Goal: Task Accomplishment & Management: Manage account settings

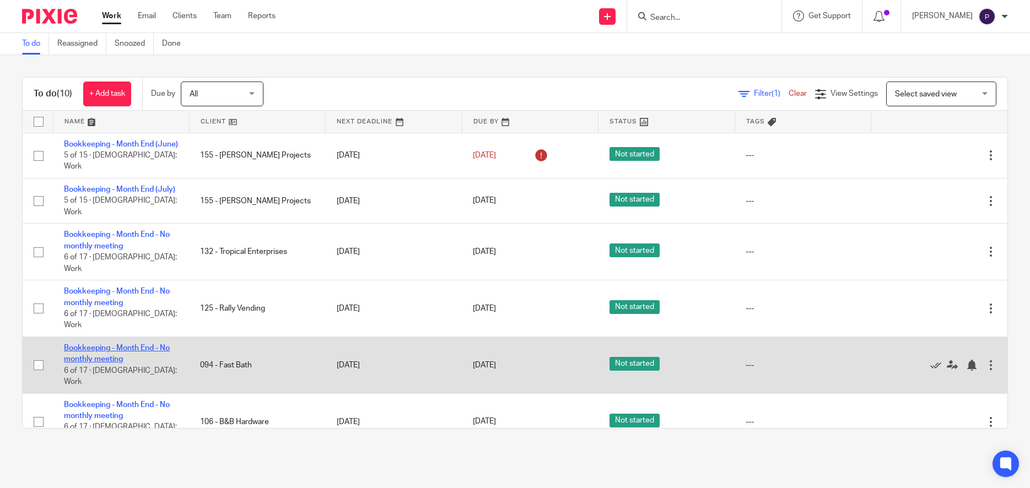
click at [131, 344] on link "Bookkeeping - Month End - No monthly meeting" at bounding box center [117, 353] width 106 height 19
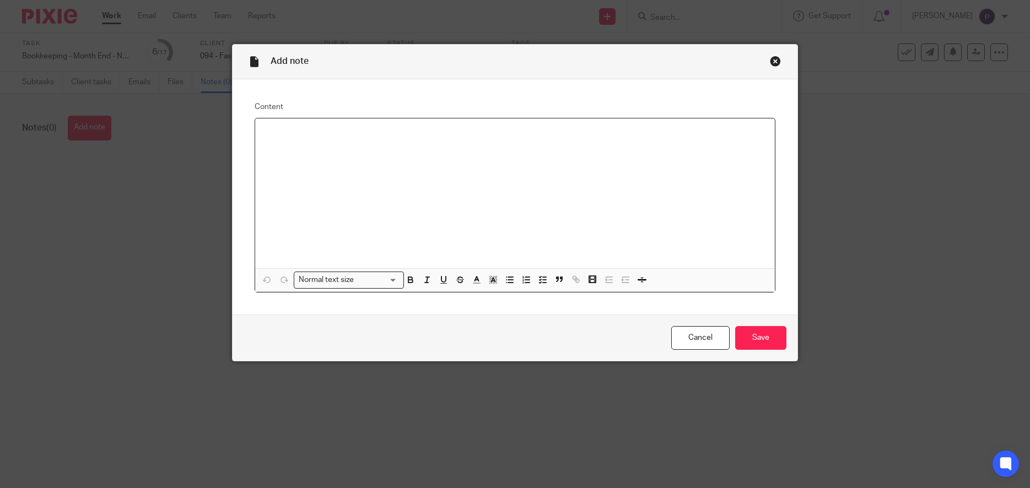
click at [293, 142] on div at bounding box center [515, 193] width 520 height 150
click at [505, 280] on icon "button" at bounding box center [510, 280] width 10 height 10
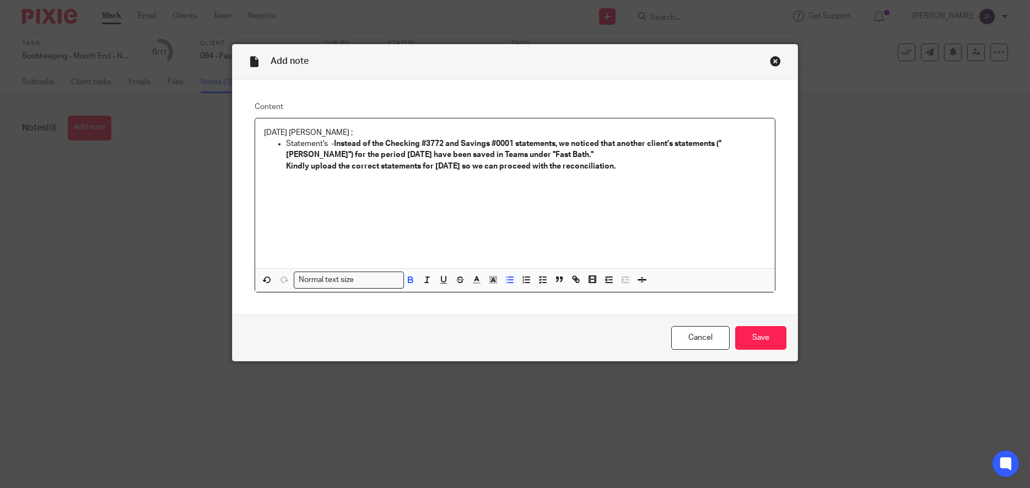
drag, startPoint x: 618, startPoint y: 169, endPoint x: 331, endPoint y: 143, distance: 288.7
click at [331, 143] on li "Statement's - Instead of the Checking #3772 and Savings #0001 statements, we no…" at bounding box center [526, 155] width 480 height 34
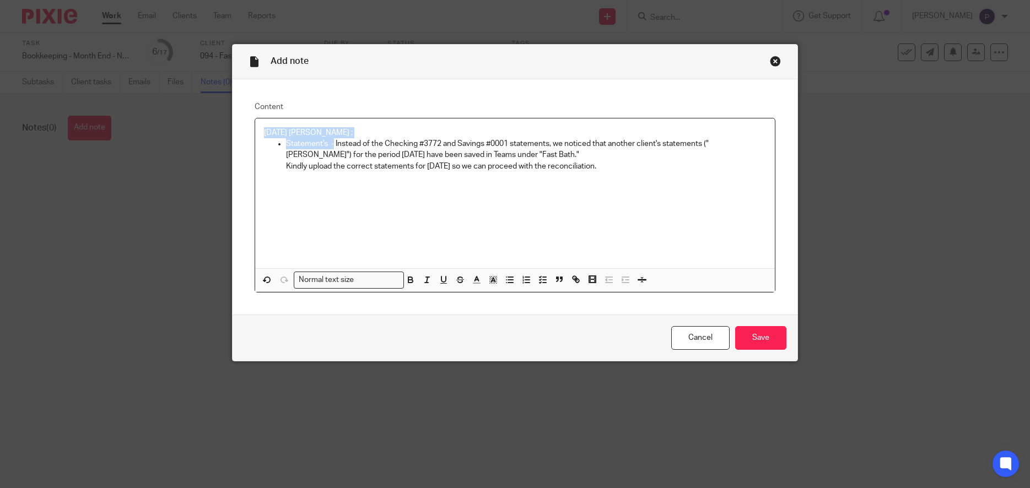
drag, startPoint x: 328, startPoint y: 143, endPoint x: 248, endPoint y: 132, distance: 80.6
click at [248, 132] on div "Content 08/11/2025 Penny ; Statement's - Instead of the Checking #3772 and Savi…" at bounding box center [515, 197] width 565 height 236
click at [421, 208] on div "08/11/2025 Penny ; Statement's - Instead of the Checking #3772 and Savings #000…" at bounding box center [515, 193] width 520 height 150
click at [333, 143] on p "Statement's - Instead of the Checking #3772 and Savings #0001 statements, we no…" at bounding box center [526, 149] width 480 height 23
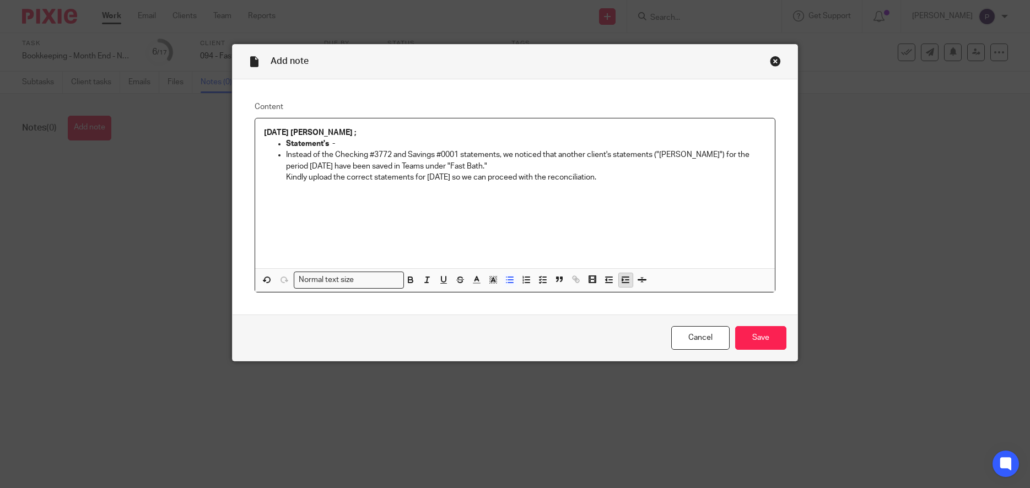
click at [623, 281] on icon "button" at bounding box center [625, 280] width 10 height 10
click at [308, 179] on p "Kindly upload the correct statements for July 2025 so we can proceed with the r…" at bounding box center [537, 177] width 458 height 11
drag, startPoint x: 620, startPoint y: 177, endPoint x: 282, endPoint y: 145, distance: 339.8
click at [286, 145] on li "Statement's - Instead of the Checking #3772 and Savings #0001 statements, we no…" at bounding box center [526, 160] width 480 height 45
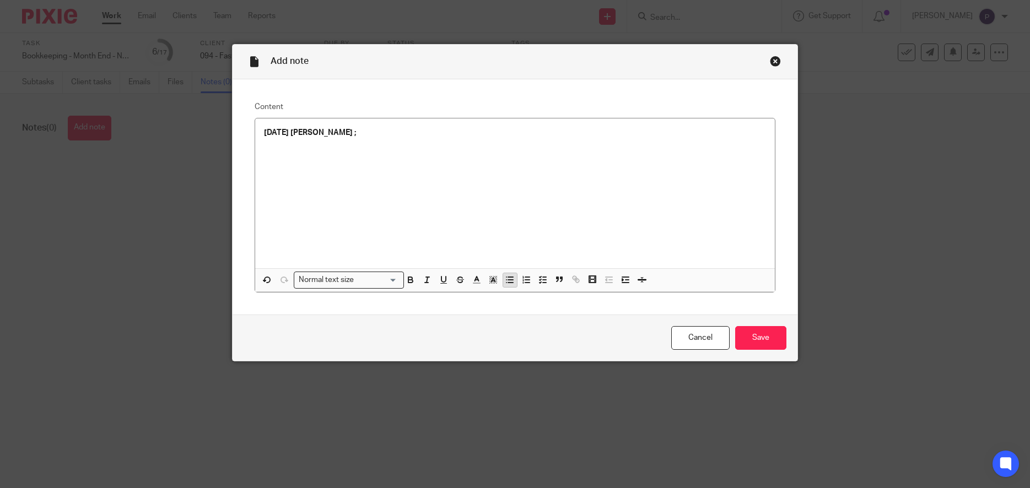
click at [508, 277] on line "button" at bounding box center [510, 277] width 5 height 0
click at [620, 275] on icon "button" at bounding box center [625, 280] width 10 height 10
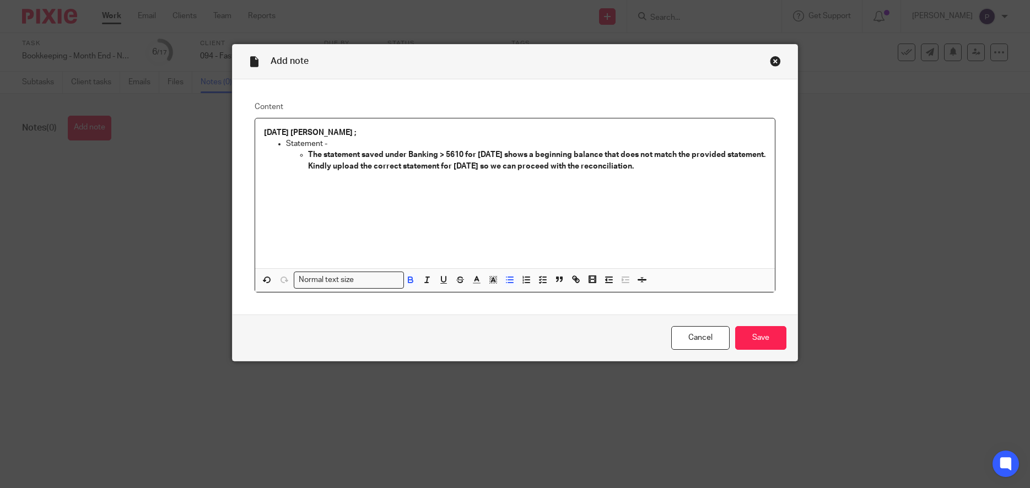
drag, startPoint x: 304, startPoint y: 154, endPoint x: 643, endPoint y: 181, distance: 340.5
click at [643, 172] on li "The statement saved under Banking > 5610 for July 2024 shows a beginning balanc…" at bounding box center [537, 160] width 458 height 23
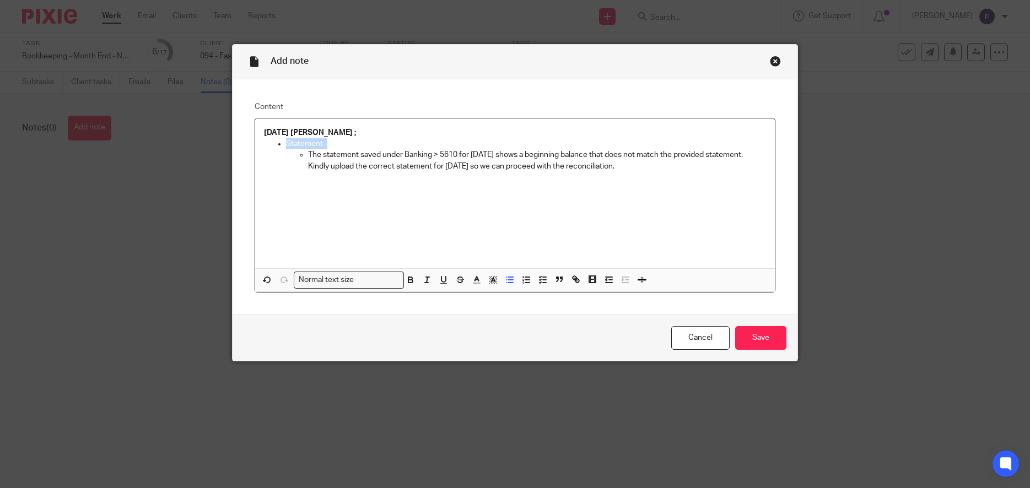
drag, startPoint x: 331, startPoint y: 143, endPoint x: 273, endPoint y: 143, distance: 57.9
click at [273, 143] on ul "Statement - The statement saved under Banking > 5610 for July 2024 shows a begi…" at bounding box center [515, 155] width 502 height 34
click at [495, 153] on p "The statement saved under Banking > 5610 for July 2024 shows a beginning balanc…" at bounding box center [537, 154] width 458 height 11
click at [597, 156] on p "The statement saved under Banking > 5610 for July 2025 shows a beginning balanc…" at bounding box center [537, 154] width 458 height 11
click at [415, 165] on p "The statement saved under Banking > 5610 for July 2025 shows a beginning balanc…" at bounding box center [537, 160] width 458 height 23
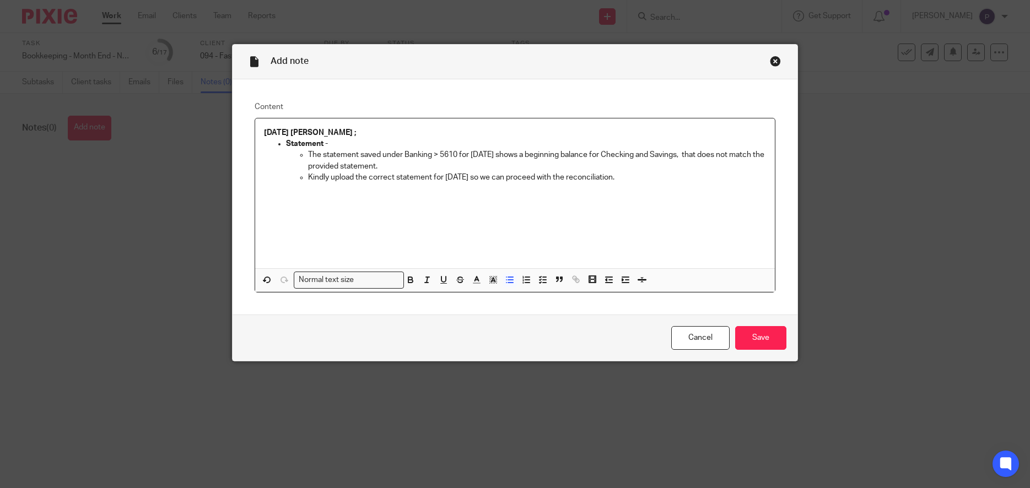
click at [624, 179] on p "Kindly upload the correct statement for July 2025 so we can proceed with the re…" at bounding box center [537, 177] width 458 height 11
drag, startPoint x: 514, startPoint y: 179, endPoint x: 633, endPoint y: 176, distance: 119.0
click at [633, 176] on p "Kindly upload the correct statement for July 2025 so we can proceed with the re…" at bounding box center [537, 177] width 458 height 11
copy p "proceed with the reconciliation."
drag, startPoint x: 478, startPoint y: 176, endPoint x: 652, endPoint y: 171, distance: 173.6
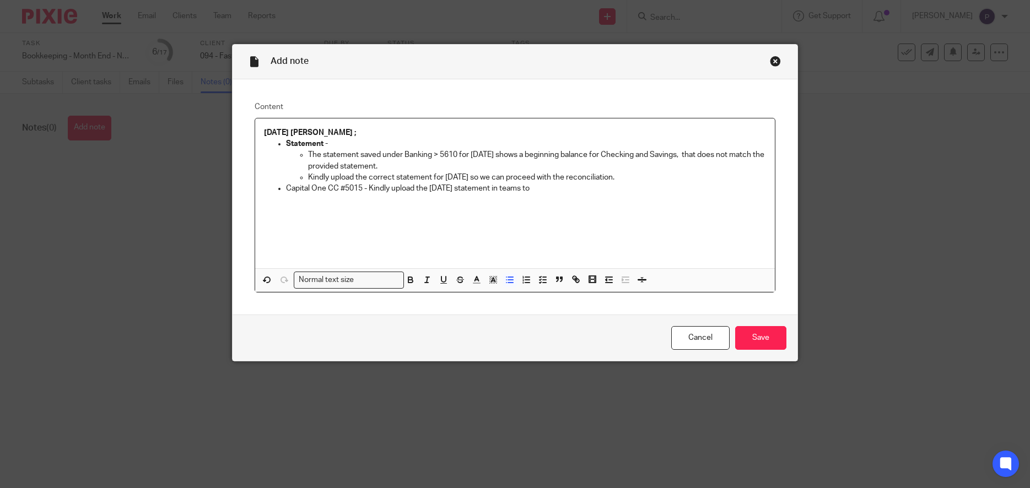
click at [652, 171] on ul "The statement saved under Banking > 5610 for July 2025 shows a beginning balanc…" at bounding box center [526, 166] width 480 height 34
copy ul "Kindly upload the correct statement for July 2025"
click at [491, 180] on p "Kindly upload the correct statement for July 2025 so we can proceed with the re…" at bounding box center [537, 177] width 458 height 11
drag, startPoint x: 478, startPoint y: 177, endPoint x: 638, endPoint y: 174, distance: 159.8
click at [638, 174] on p "Kindly upload the correct statement for July 2025 so we can proceed with the re…" at bounding box center [537, 177] width 458 height 11
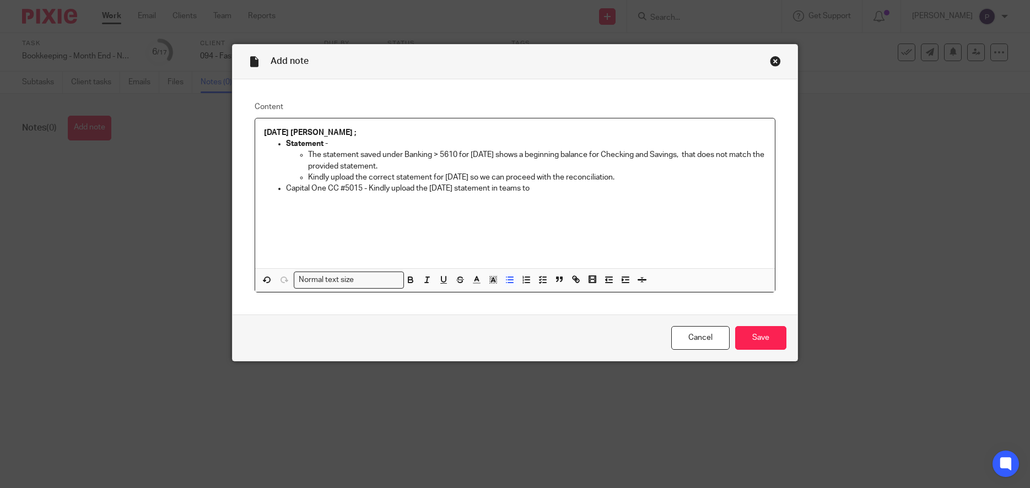
copy p "so we can proceed with the reconciliation."
click at [538, 187] on p "Capital One CC #5015 - Kindly upload the July 2025 statement in teams to" at bounding box center [526, 188] width 480 height 11
click at [629, 177] on p "Kindly upload the correct statement for July 2025 so we can proceed with the re…" at bounding box center [537, 177] width 458 height 11
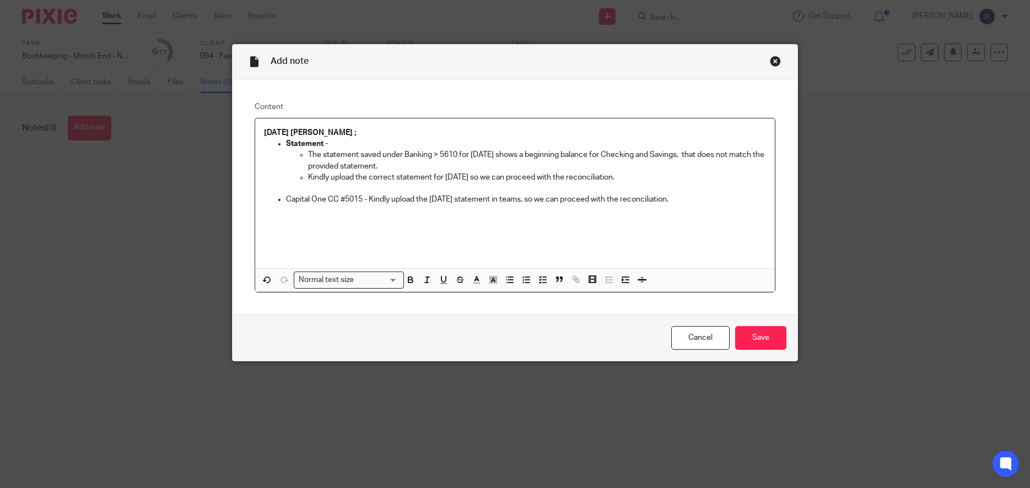
drag, startPoint x: 280, startPoint y: 202, endPoint x: 363, endPoint y: 199, distance: 82.7
click at [363, 199] on li "Capital One CC #5015 - Kindly upload the July 2025 statement in teams, so we ca…" at bounding box center [526, 199] width 480 height 11
drag, startPoint x: 363, startPoint y: 199, endPoint x: 280, endPoint y: 201, distance: 82.7
click at [286, 201] on li "Capital One CC #5015 - Kindly upload the July 2025 statement in teams, so we ca…" at bounding box center [526, 199] width 480 height 11
click at [408, 277] on icon "button" at bounding box center [410, 278] width 4 height 3
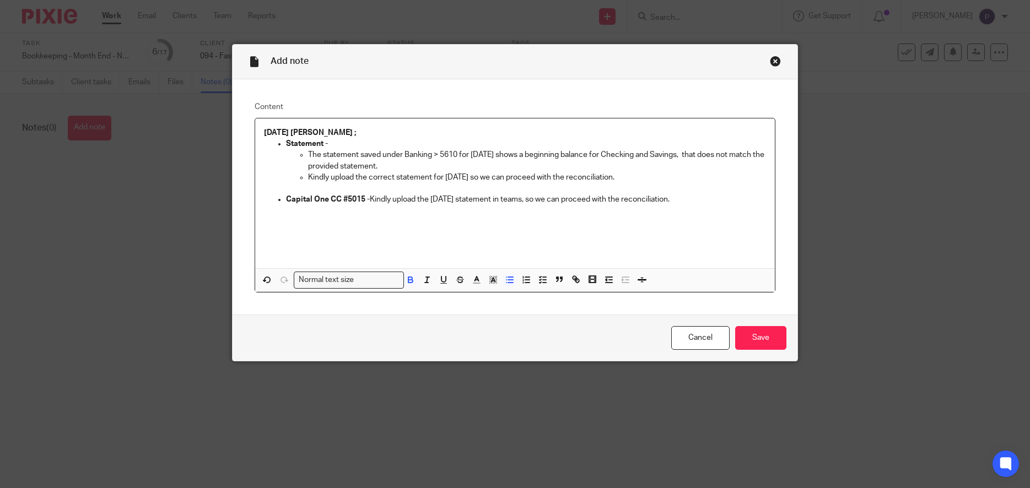
click at [493, 234] on div "08/11/2025 Penny ; Statement - The statement saved under Banking > 5610 for Jul…" at bounding box center [515, 193] width 520 height 150
drag, startPoint x: 689, startPoint y: 199, endPoint x: 616, endPoint y: 244, distance: 86.1
click at [673, 210] on div "08/11/2025 Penny ; Statement - The statement saved under Banking > 5610 for Jul…" at bounding box center [515, 193] width 520 height 150
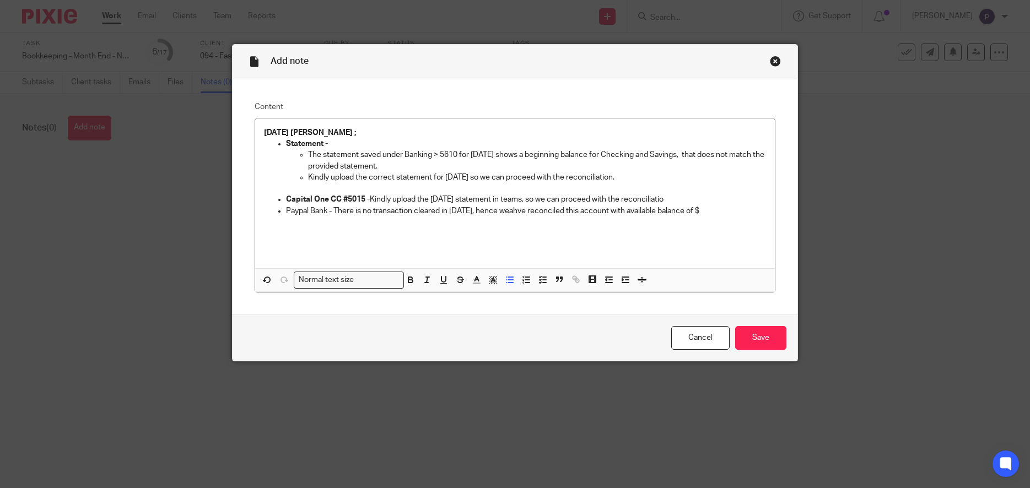
click at [728, 212] on p "Paypal Bank - There is no transaction cleared in July 2025, hence weahve reconc…" at bounding box center [526, 211] width 480 height 11
click at [517, 211] on p "Paypal Bank - There is no transaction cleared in July 2025, hence weahve reconc…" at bounding box center [526, 217] width 480 height 23
drag, startPoint x: 282, startPoint y: 212, endPoint x: 327, endPoint y: 211, distance: 44.6
click at [327, 211] on p "Paypal Bank - There is no transaction cleared in July 2025, hence we have recon…" at bounding box center [526, 217] width 480 height 23
click at [356, 225] on p "Paypal Bank - There is no transaction cleared in July 2025, hence we have recon…" at bounding box center [526, 217] width 480 height 23
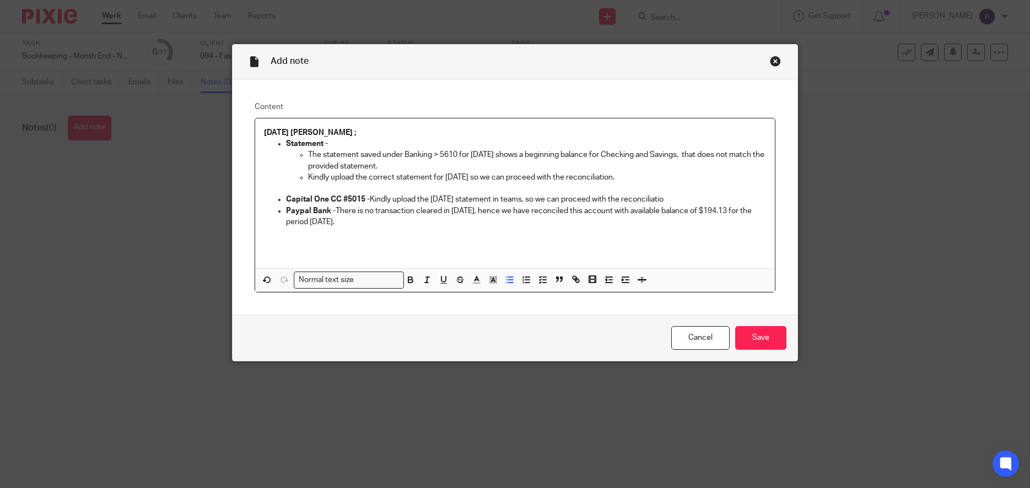
drag, startPoint x: 332, startPoint y: 210, endPoint x: 345, endPoint y: 223, distance: 17.9
click at [345, 223] on p "Paypal Bank - There is no transaction cleared in July 2025, hence we have recon…" at bounding box center [526, 217] width 480 height 23
copy p "There is no transaction cleared in July 2025, hence we have reconciled this acc…"
click at [343, 235] on div "08/11/2025 Penny ; Statement - The statement saved under Banking > 5610 for Jul…" at bounding box center [515, 193] width 520 height 150
drag, startPoint x: 333, startPoint y: 208, endPoint x: 347, endPoint y: 225, distance: 21.2
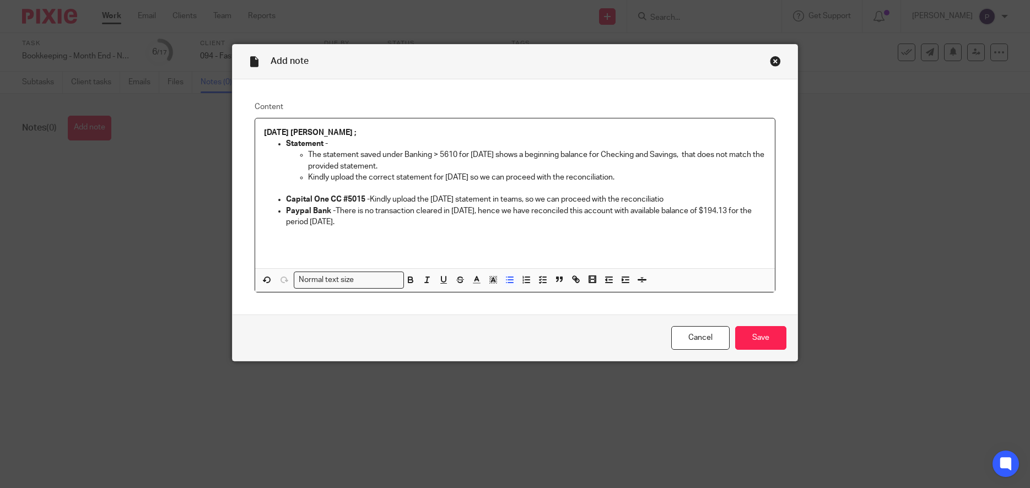
click at [347, 225] on p "Paypal Bank - There is no transaction cleared in July 2025, hence we have recon…" at bounding box center [526, 217] width 480 height 23
click at [674, 199] on p "Capital One CC #5015 - Kindly upload the July 2025 statement in teams, so we ca…" at bounding box center [526, 199] width 480 height 11
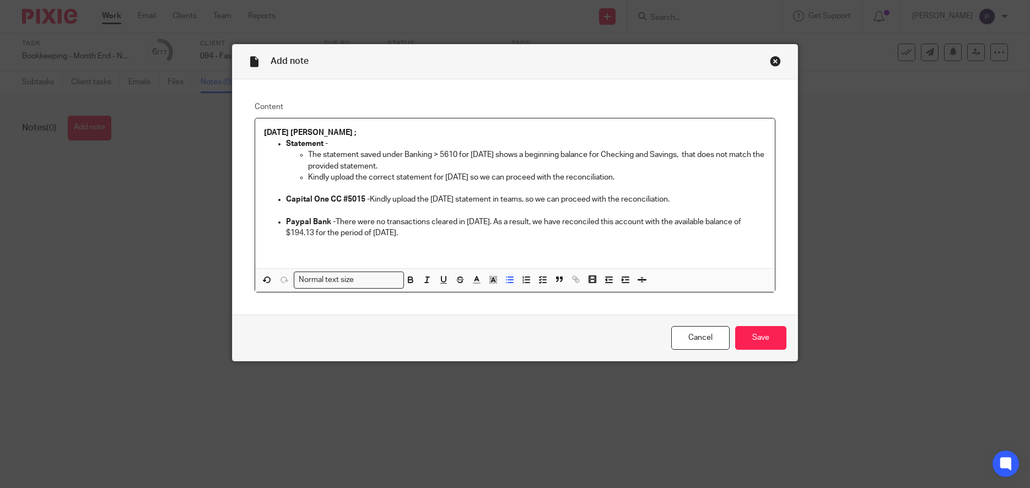
click at [434, 235] on p "Paypal Bank - There were no transactions cleared in July 2025. As a result, we …" at bounding box center [526, 228] width 480 height 23
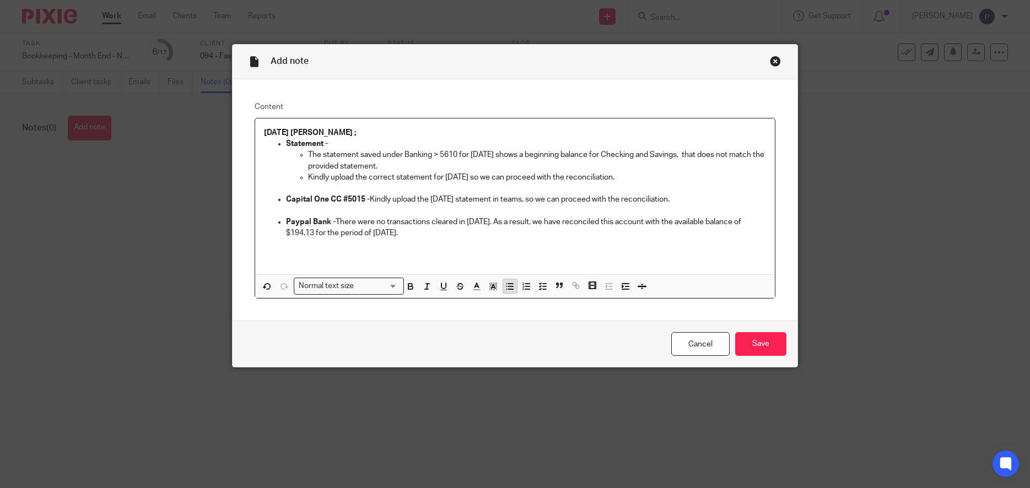
click at [505, 290] on icon "button" at bounding box center [510, 287] width 10 height 10
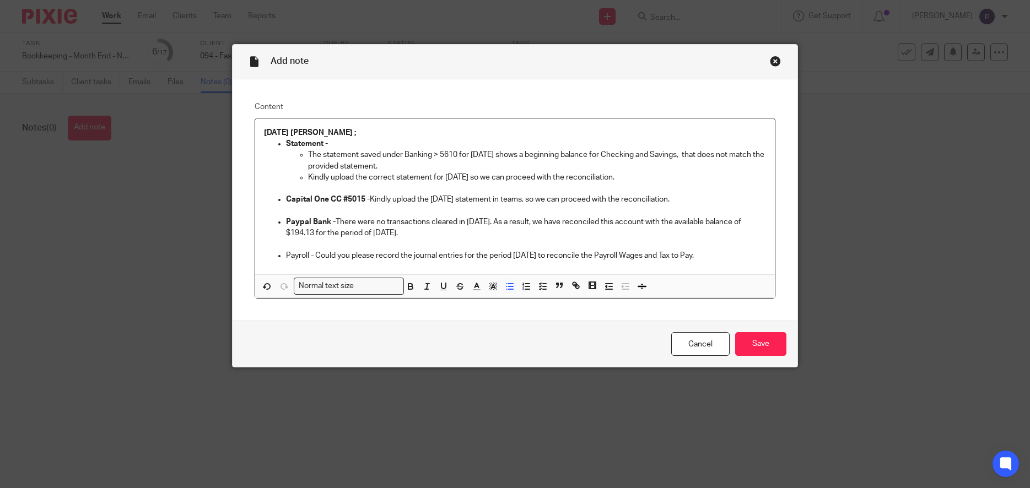
drag, startPoint x: 604, startPoint y: 255, endPoint x: 683, endPoint y: 257, distance: 78.8
click at [705, 257] on p "Payroll - Could you please record the journal entries for the period July 2025 …" at bounding box center [526, 255] width 480 height 11
copy p "Payroll Wages and Tax to Pay."
click at [288, 257] on p "Payroll - Could you please record the journal entries for the period July 2025 …" at bounding box center [526, 255] width 480 height 11
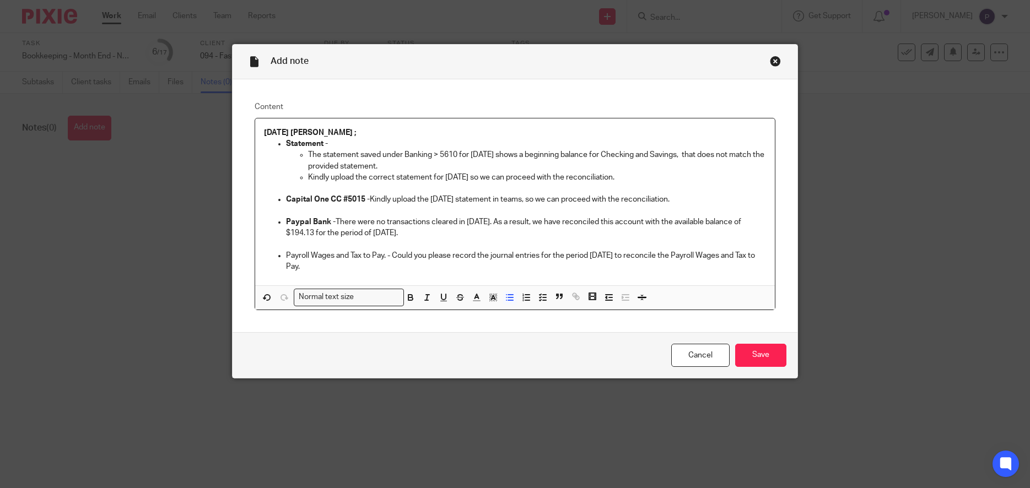
click at [487, 255] on p "Payroll Wages and Tax to Pay. - Could you please record the journal entries for…" at bounding box center [526, 261] width 480 height 23
drag, startPoint x: 388, startPoint y: 254, endPoint x: 278, endPoint y: 257, distance: 109.7
click at [286, 257] on li "Payroll Wages and Tax to Pay. - Could you please record the payroll journal ent…" at bounding box center [526, 261] width 480 height 23
click at [369, 272] on p "Payroll Wages and Tax to Pay. - Could you please record the payroll journal ent…" at bounding box center [526, 261] width 480 height 23
drag, startPoint x: 348, startPoint y: 273, endPoint x: 281, endPoint y: 143, distance: 146.1
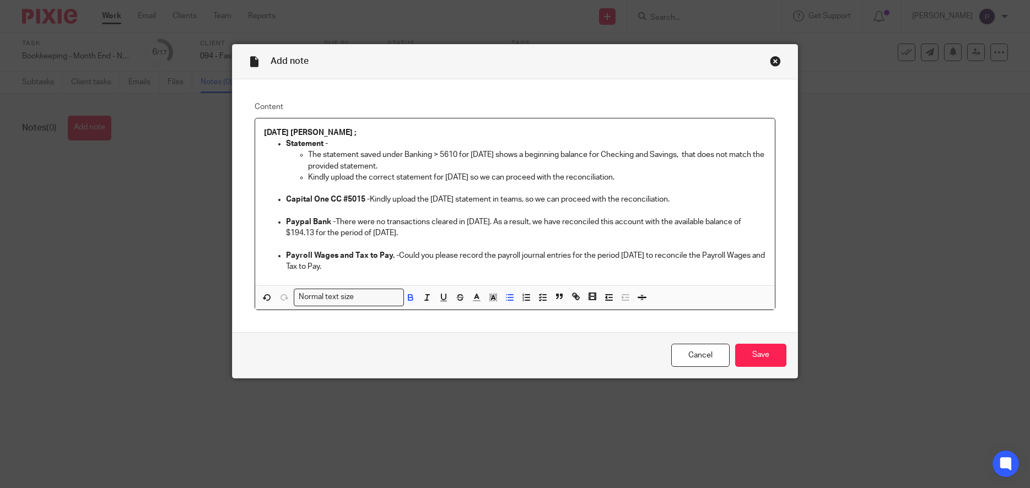
click at [281, 143] on div "08/11/2025 Penny ; Statement - The statement saved under Banking > 5610 for Jul…" at bounding box center [515, 201] width 520 height 167
copy div "The statement saved under Banking > 5610 for July 2025 shows a beginning balanc…"
click at [752, 360] on input "Save" at bounding box center [760, 356] width 51 height 24
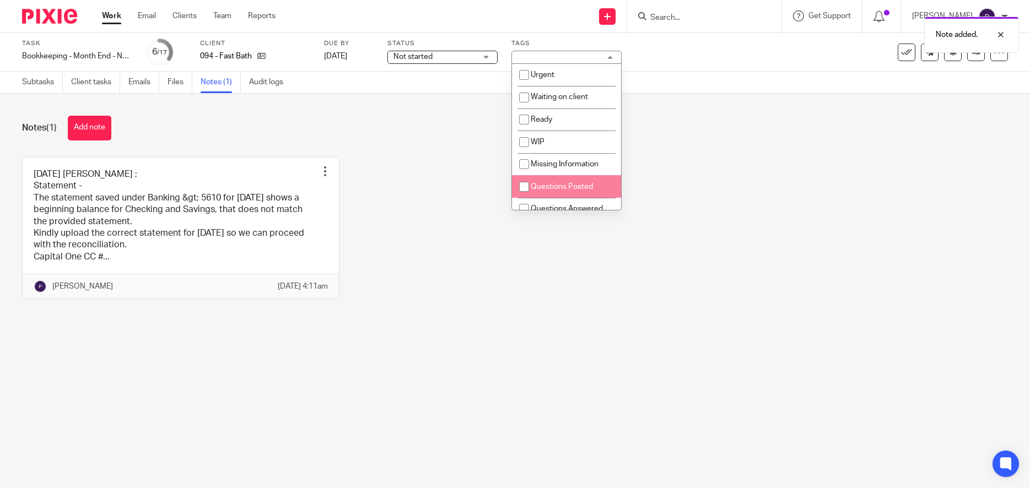
click at [522, 186] on input "checkbox" at bounding box center [524, 186] width 21 height 21
checkbox input "true"
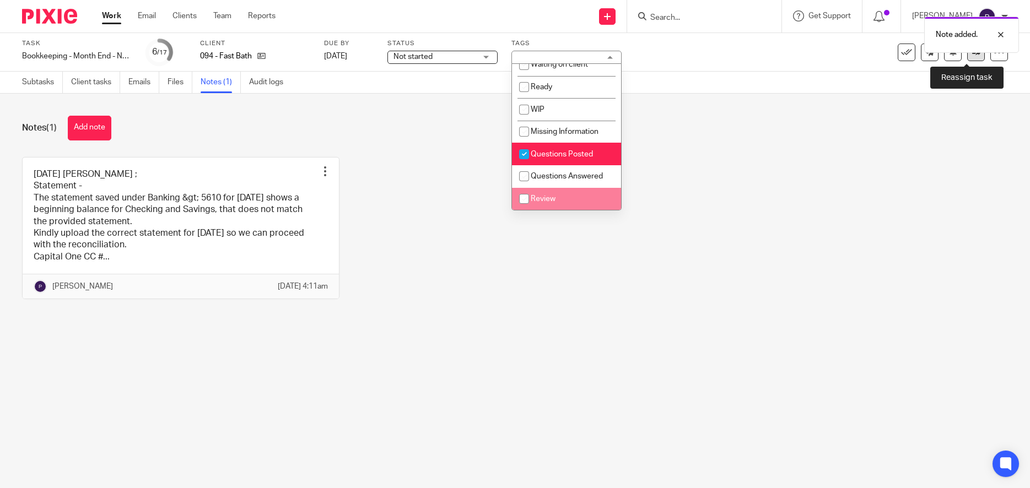
click at [967, 57] on link at bounding box center [976, 53] width 18 height 18
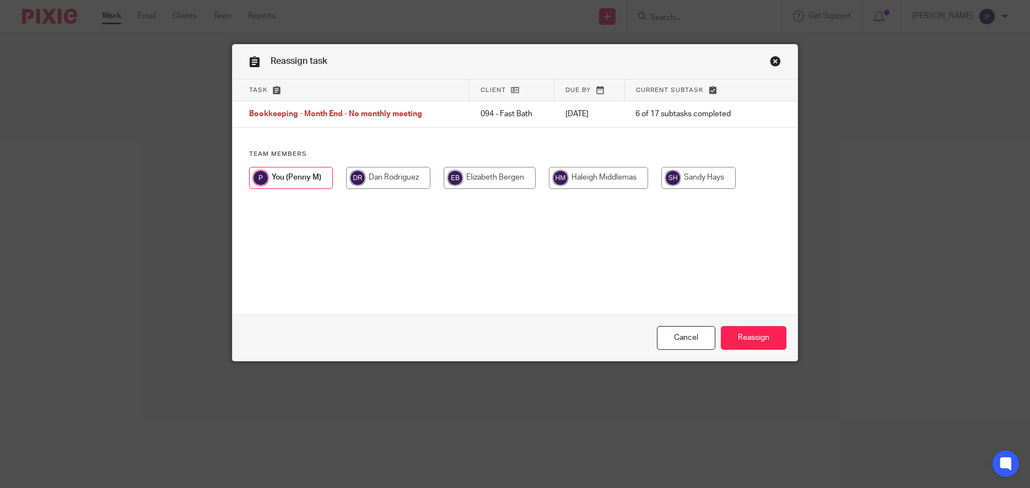
click at [603, 172] on input "radio" at bounding box center [598, 178] width 99 height 22
radio input "true"
click at [757, 340] on input "Reassign" at bounding box center [754, 338] width 66 height 24
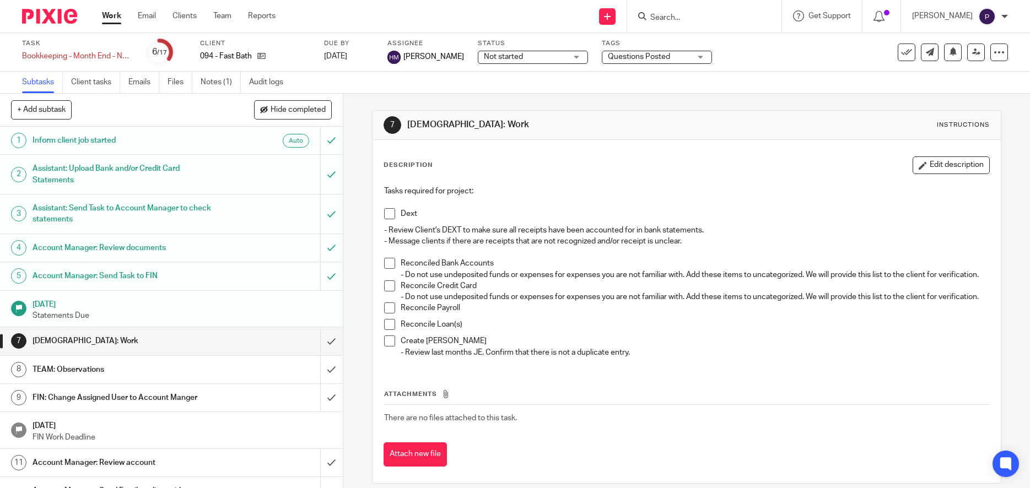
click at [114, 16] on link "Work" at bounding box center [111, 15] width 19 height 11
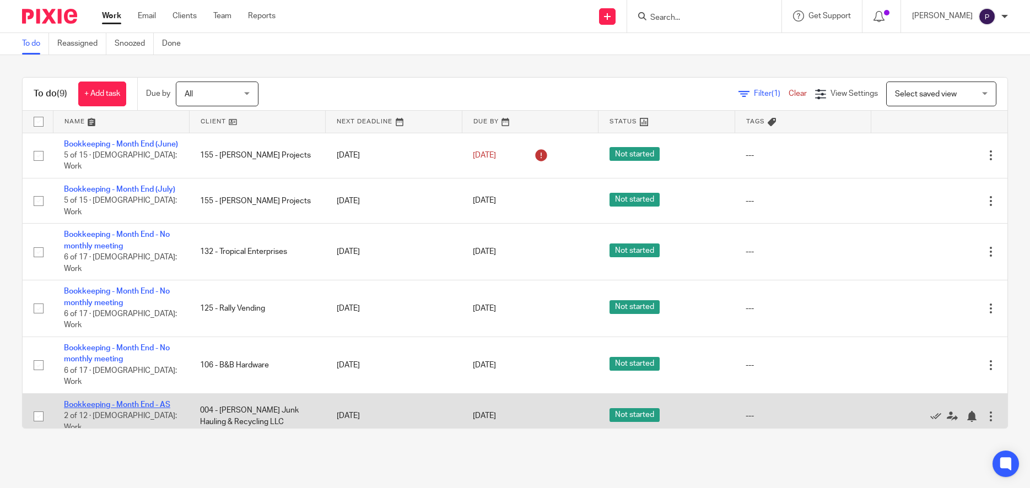
click at [138, 401] on link "Bookkeeping - Month End - AS" at bounding box center [117, 405] width 106 height 8
